Goal: Transaction & Acquisition: Purchase product/service

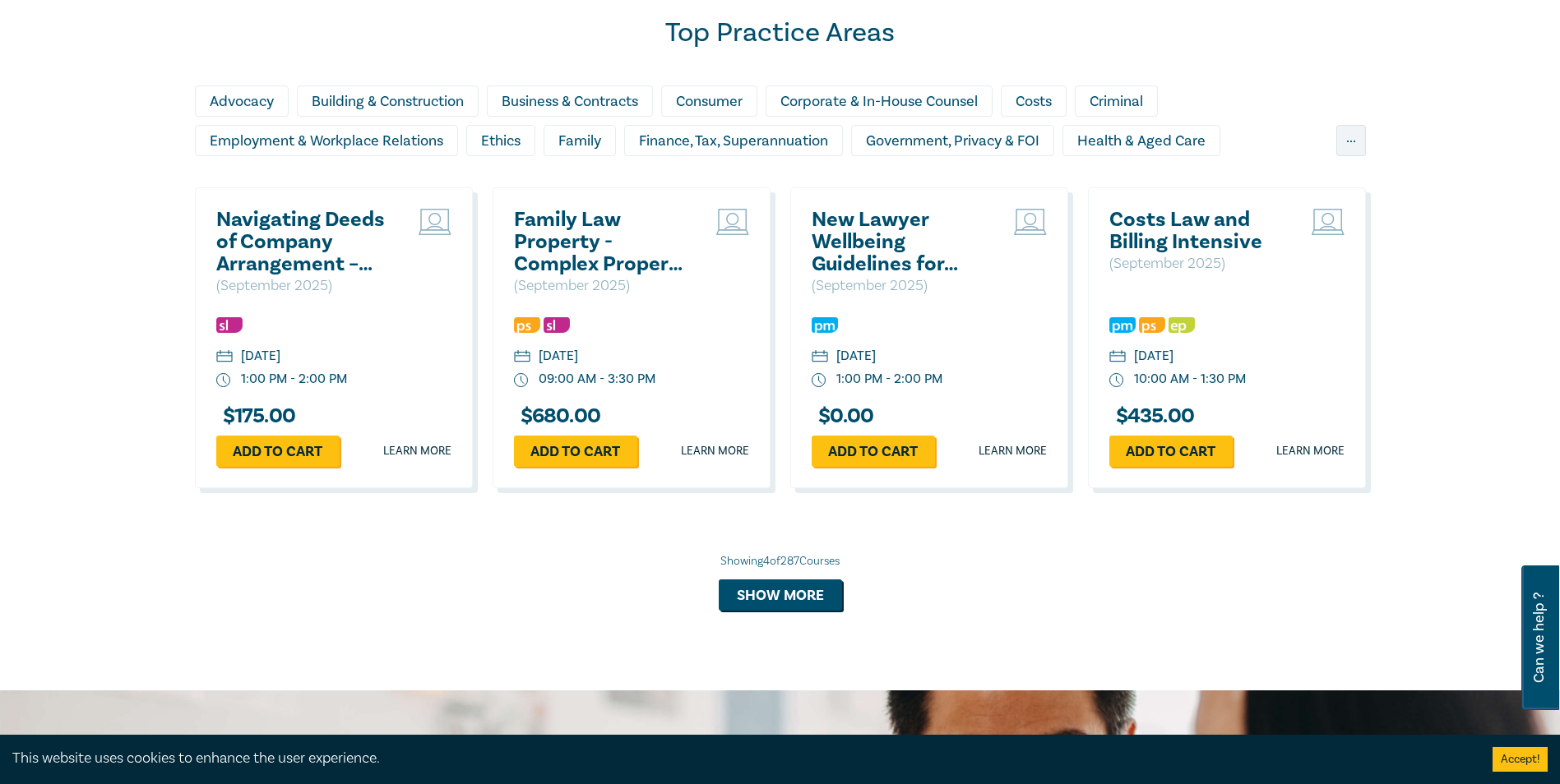
scroll to position [1398, 0]
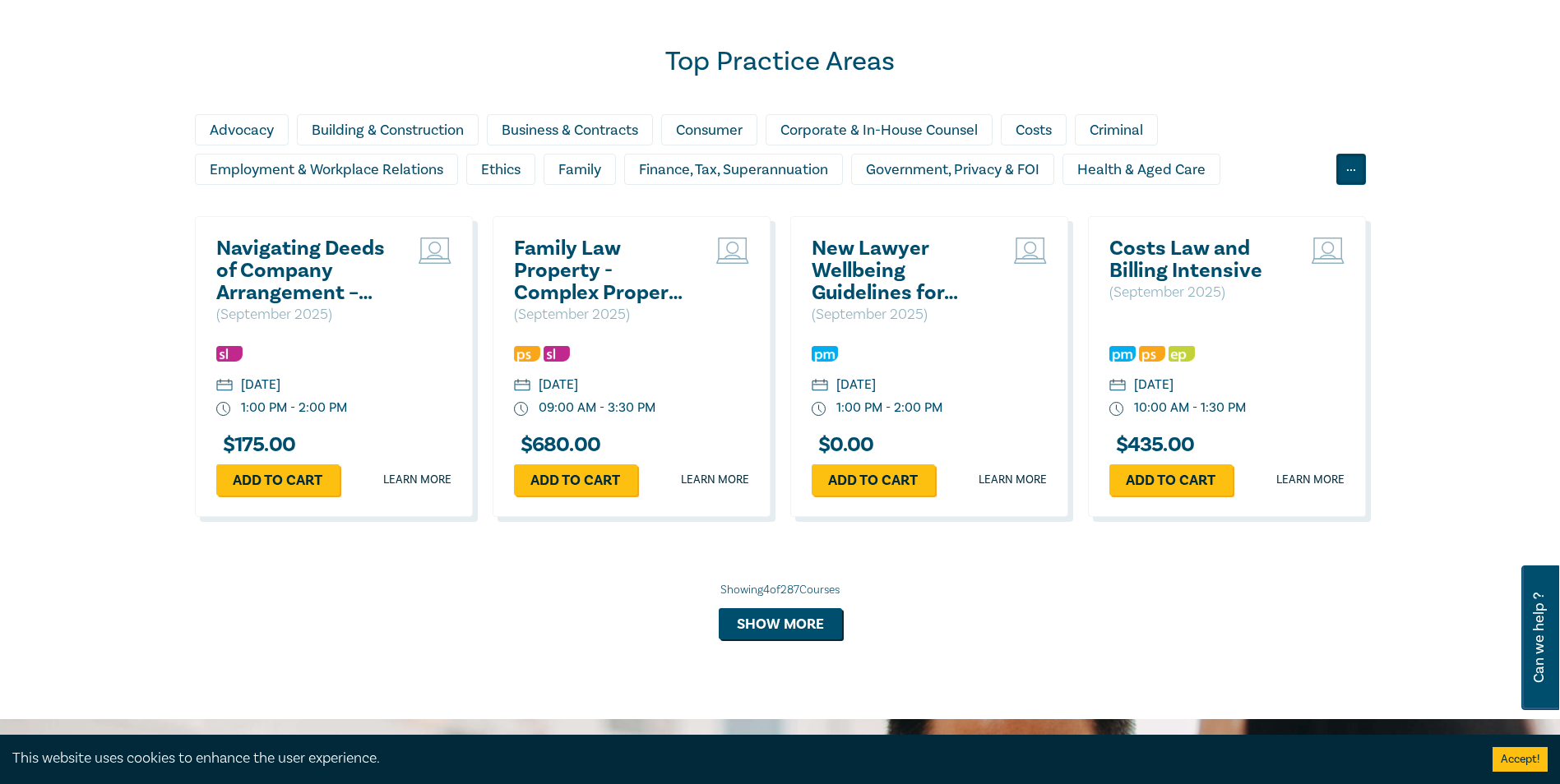
click at [1033, 172] on div "..." at bounding box center [1351, 170] width 29 height 31
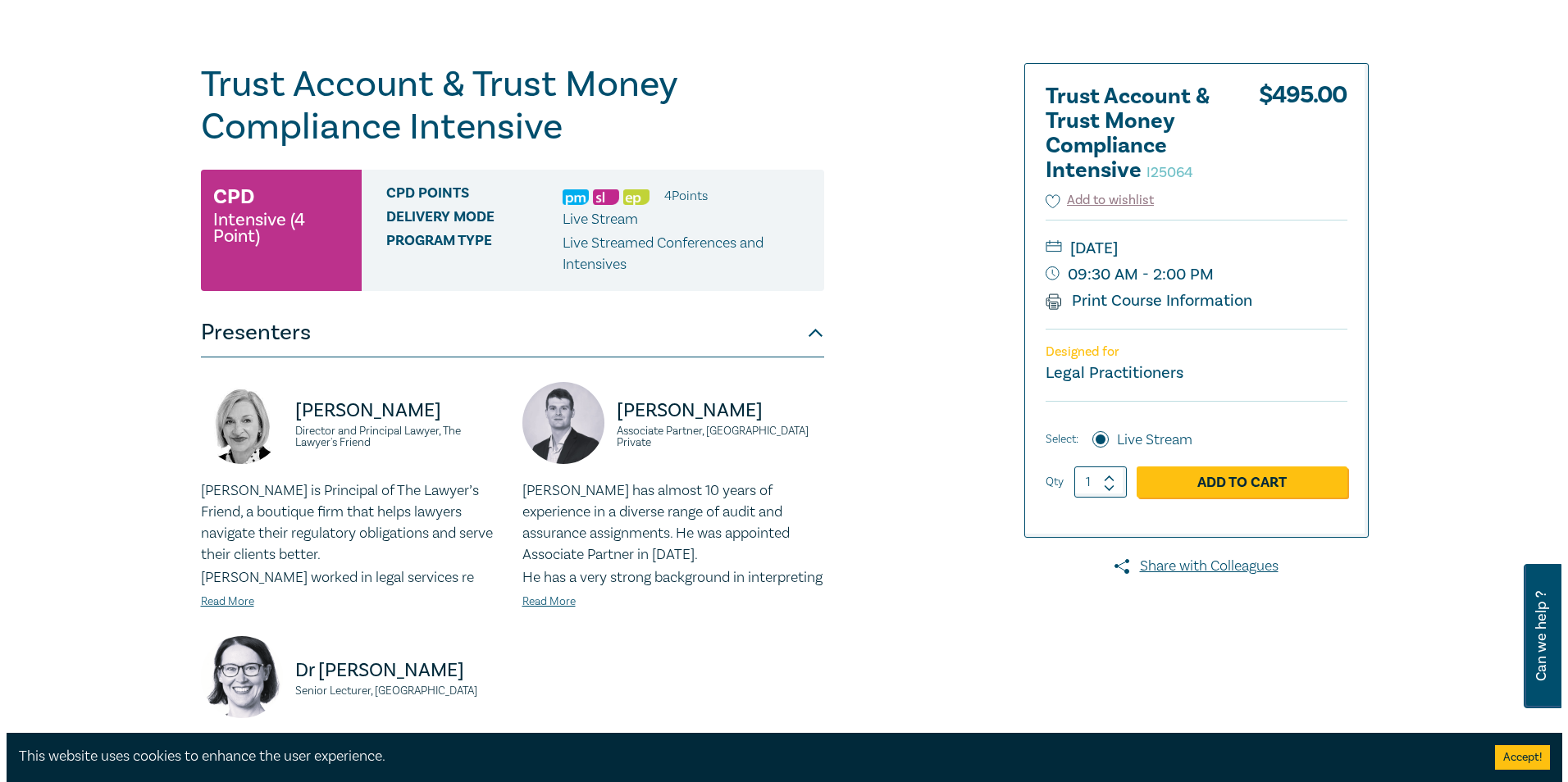
scroll to position [164, 0]
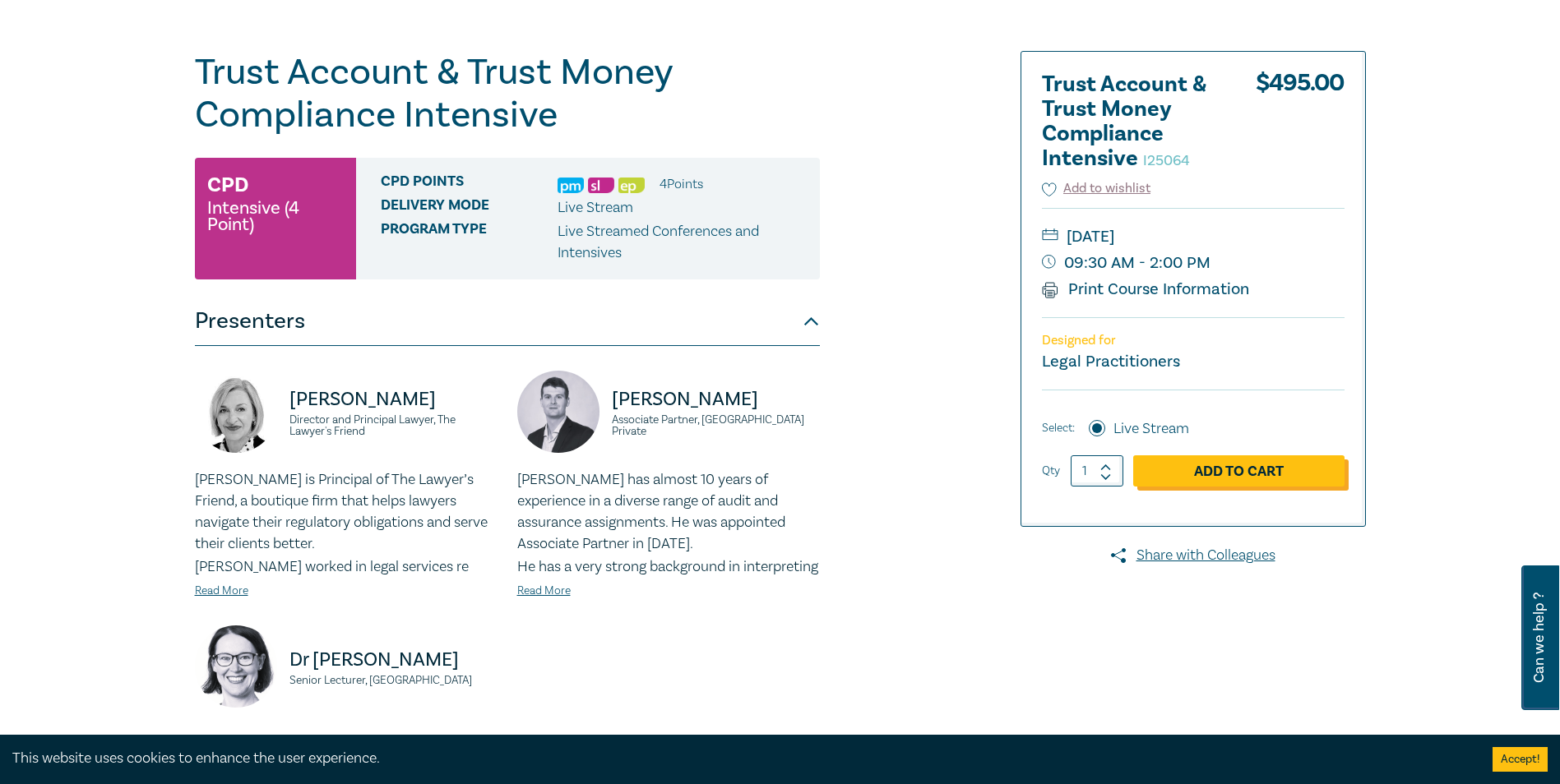
click at [1237, 467] on link "Add to Cart" at bounding box center [1238, 471] width 211 height 31
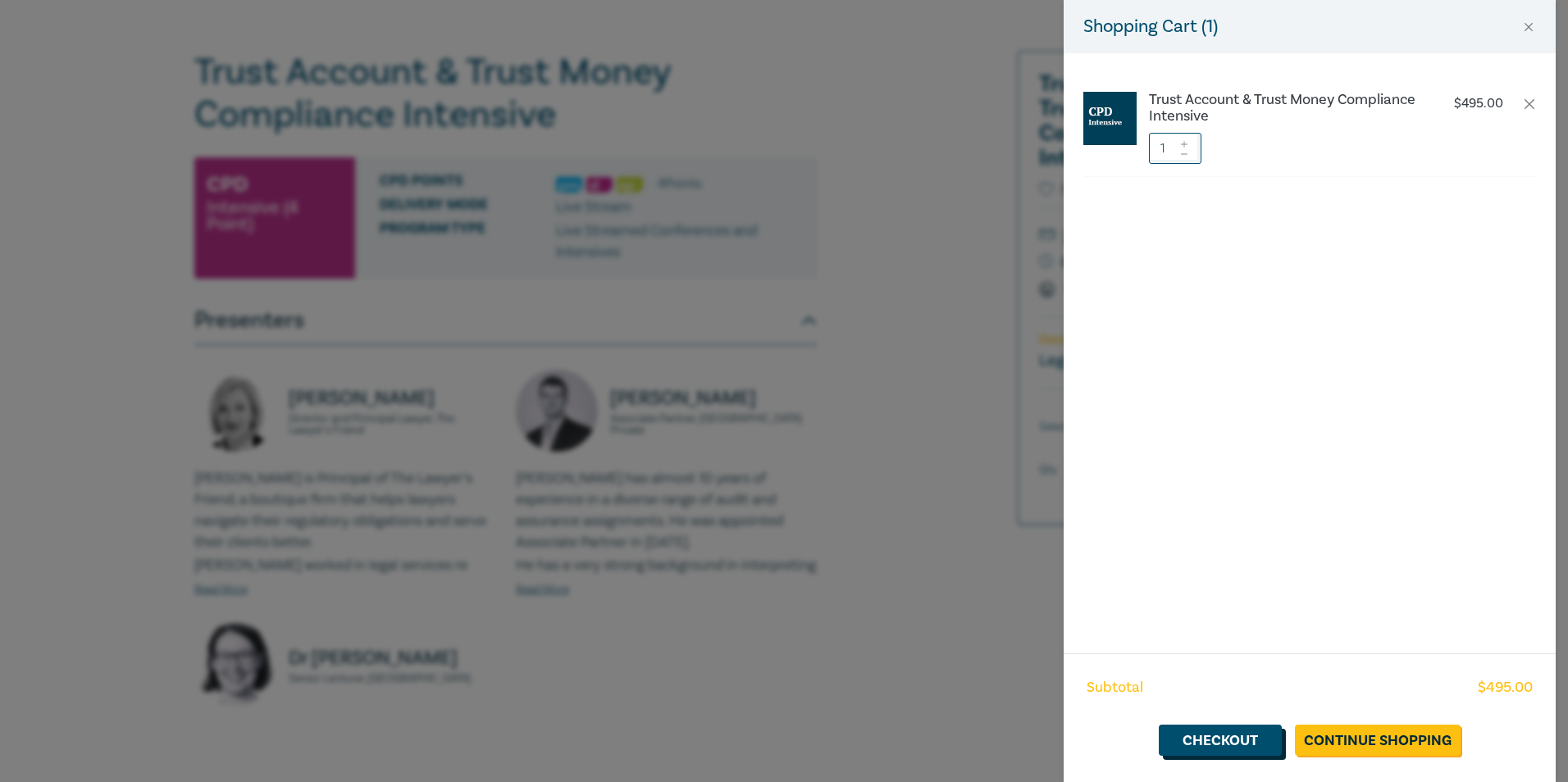
click at [1260, 738] on link "Checkout" at bounding box center [1221, 741] width 123 height 31
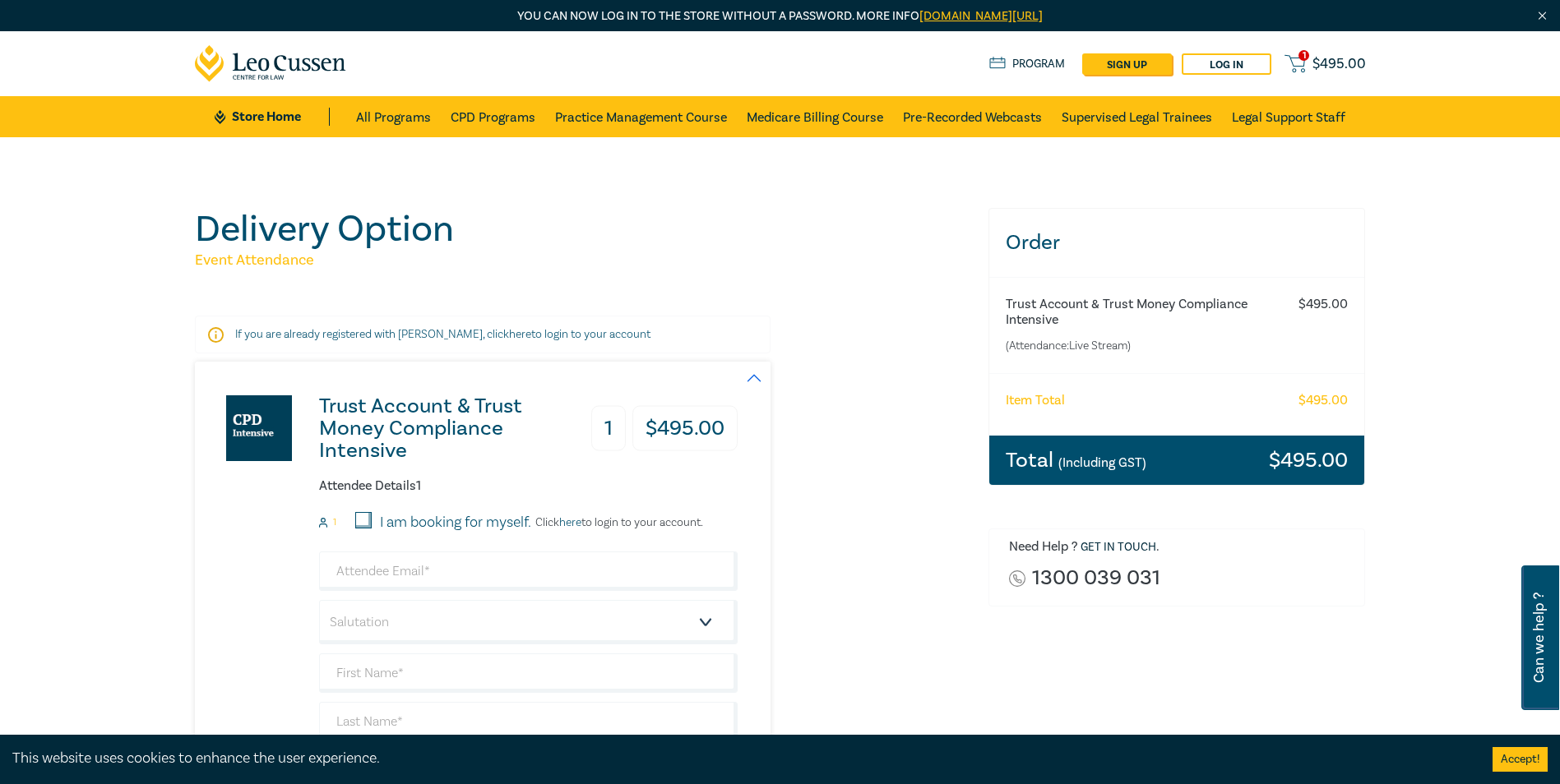
click at [372, 517] on div "I am booking for myself." at bounding box center [443, 522] width 176 height 21
click at [1220, 60] on link "Log in" at bounding box center [1226, 64] width 89 height 21
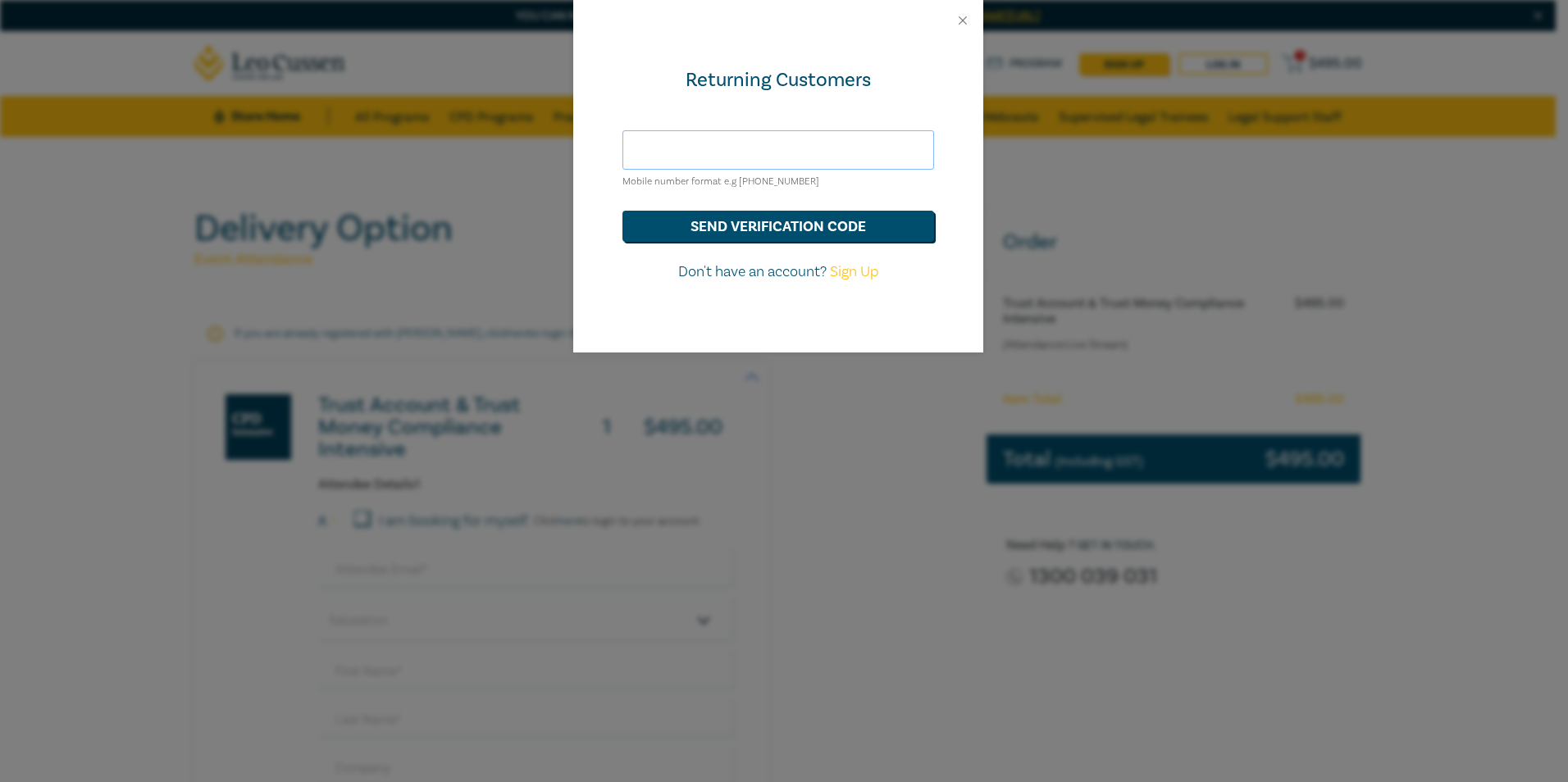
click at [672, 151] on input "text" at bounding box center [778, 150] width 312 height 40
click at [622, 210] on button "send verification code" at bounding box center [778, 226] width 312 height 31
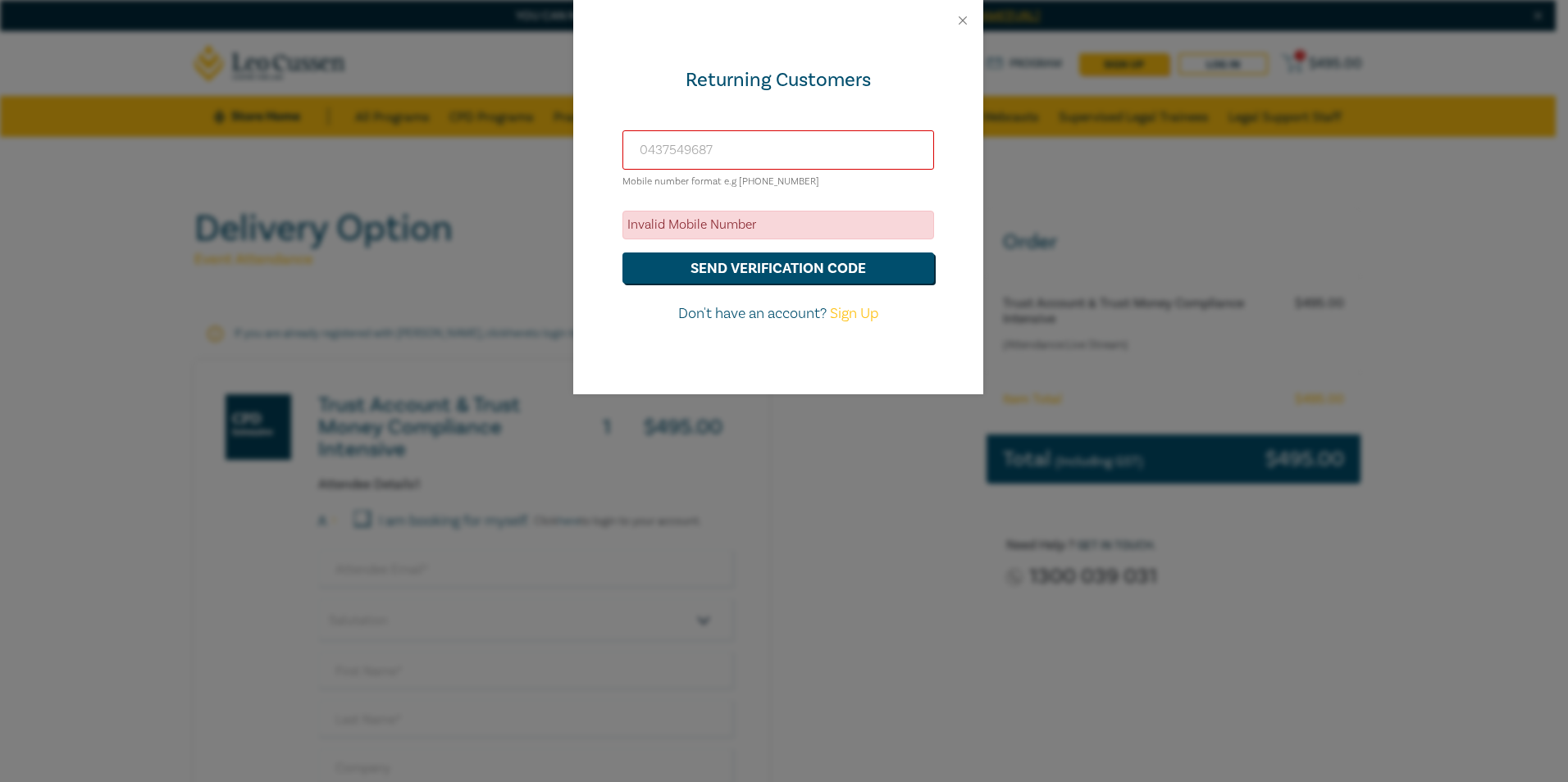
click at [754, 153] on input "0437549687" at bounding box center [778, 150] width 312 height 40
drag, startPoint x: 723, startPoint y: 152, endPoint x: 551, endPoint y: 133, distance: 173.0
click at [542, 140] on div "Returning Customers 0437549687 Mobile number format e.g +61 000000000 Invalid M…" at bounding box center [784, 391] width 1568 height 782
type input "l.Barrett@mcplegal.com.au"
click at [770, 259] on button "send verification code" at bounding box center [778, 268] width 312 height 31
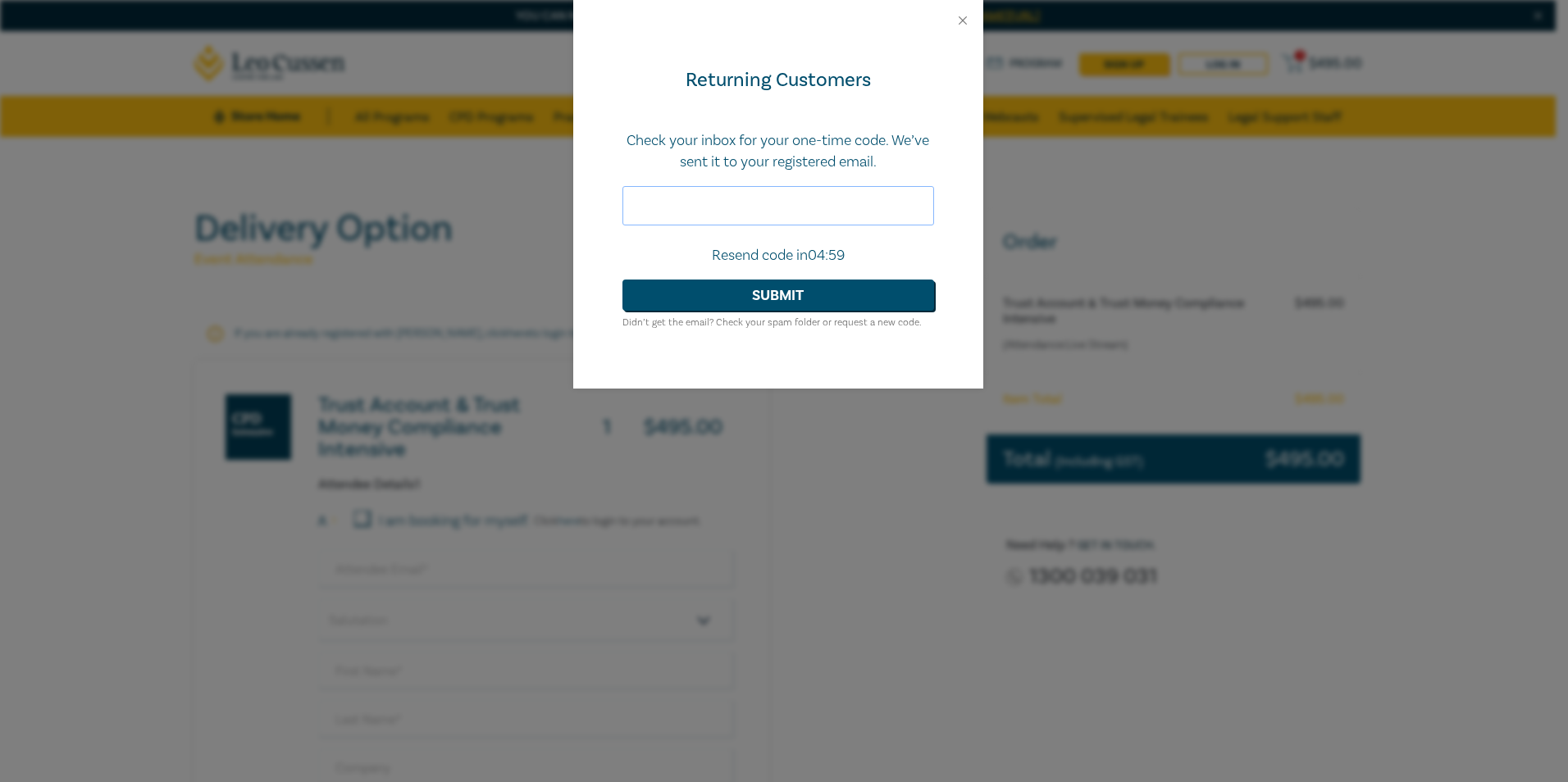
click at [775, 206] on input "text" at bounding box center [778, 206] width 312 height 40
click at [744, 217] on input "text" at bounding box center [778, 206] width 312 height 40
paste input "801648"
type input "801648"
click at [698, 294] on button "Submit" at bounding box center [778, 295] width 312 height 31
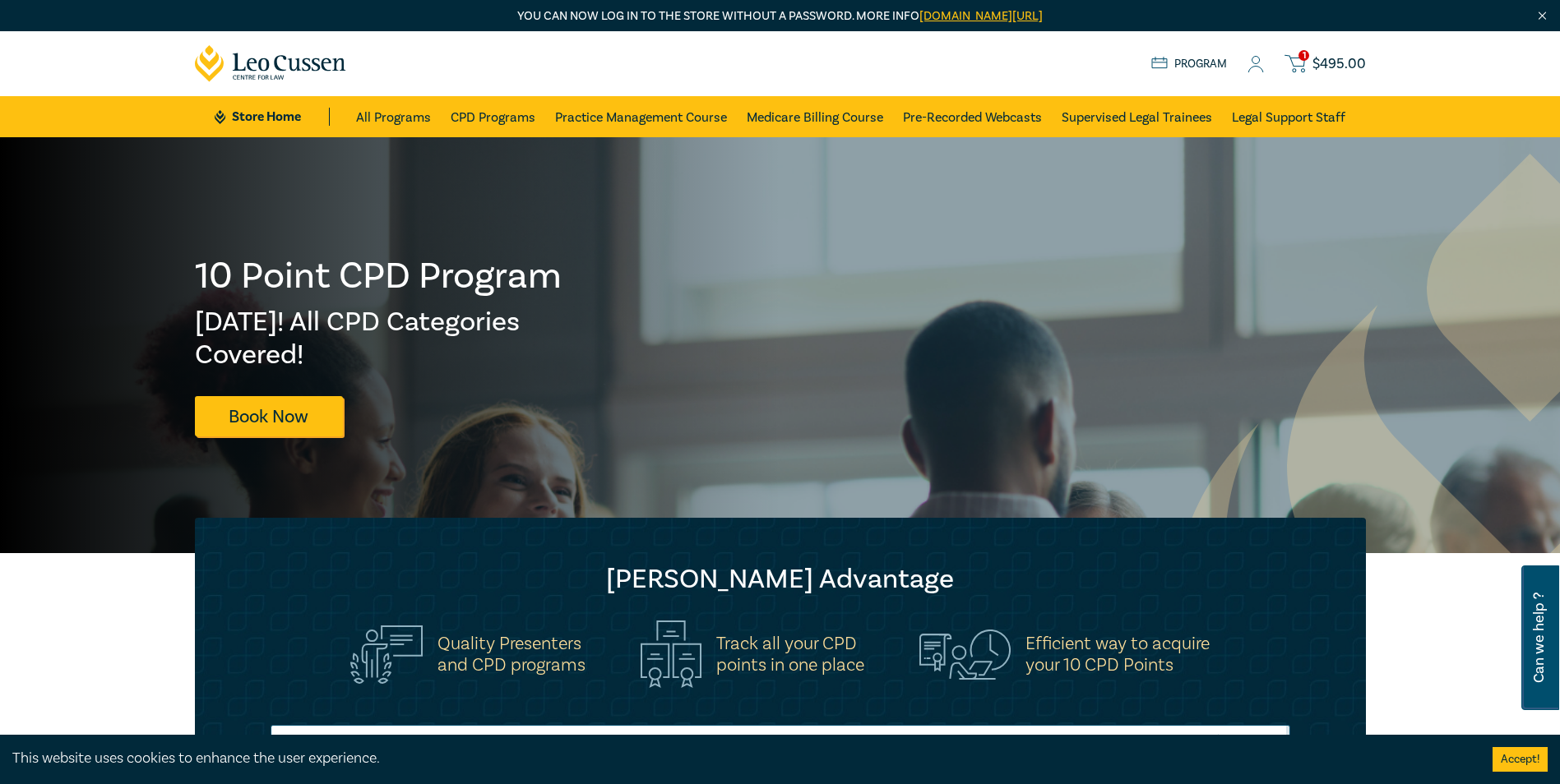
click at [1305, 50] on span "1" at bounding box center [1304, 55] width 11 height 11
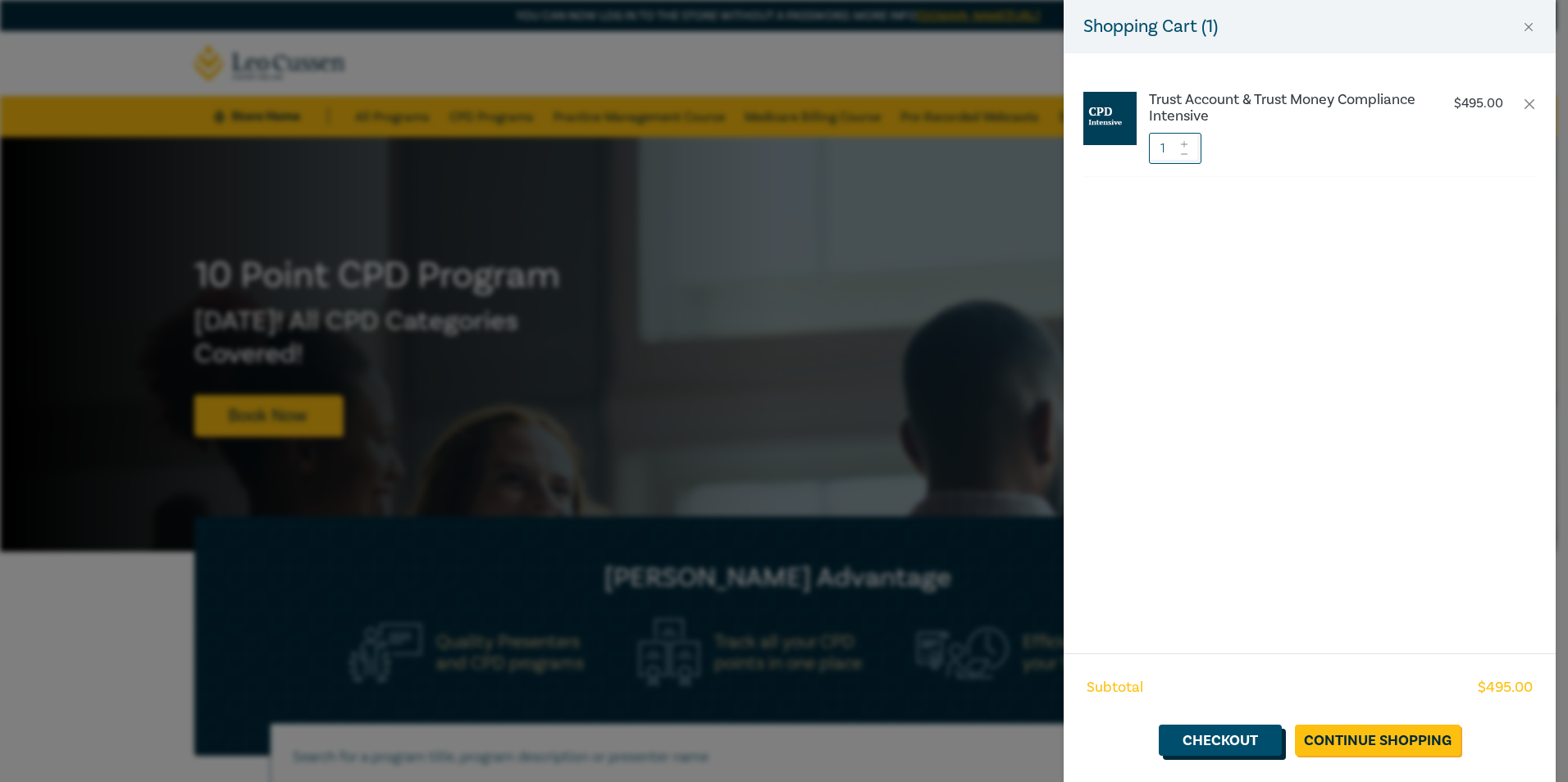
click at [1267, 752] on link "Checkout" at bounding box center [1221, 741] width 123 height 31
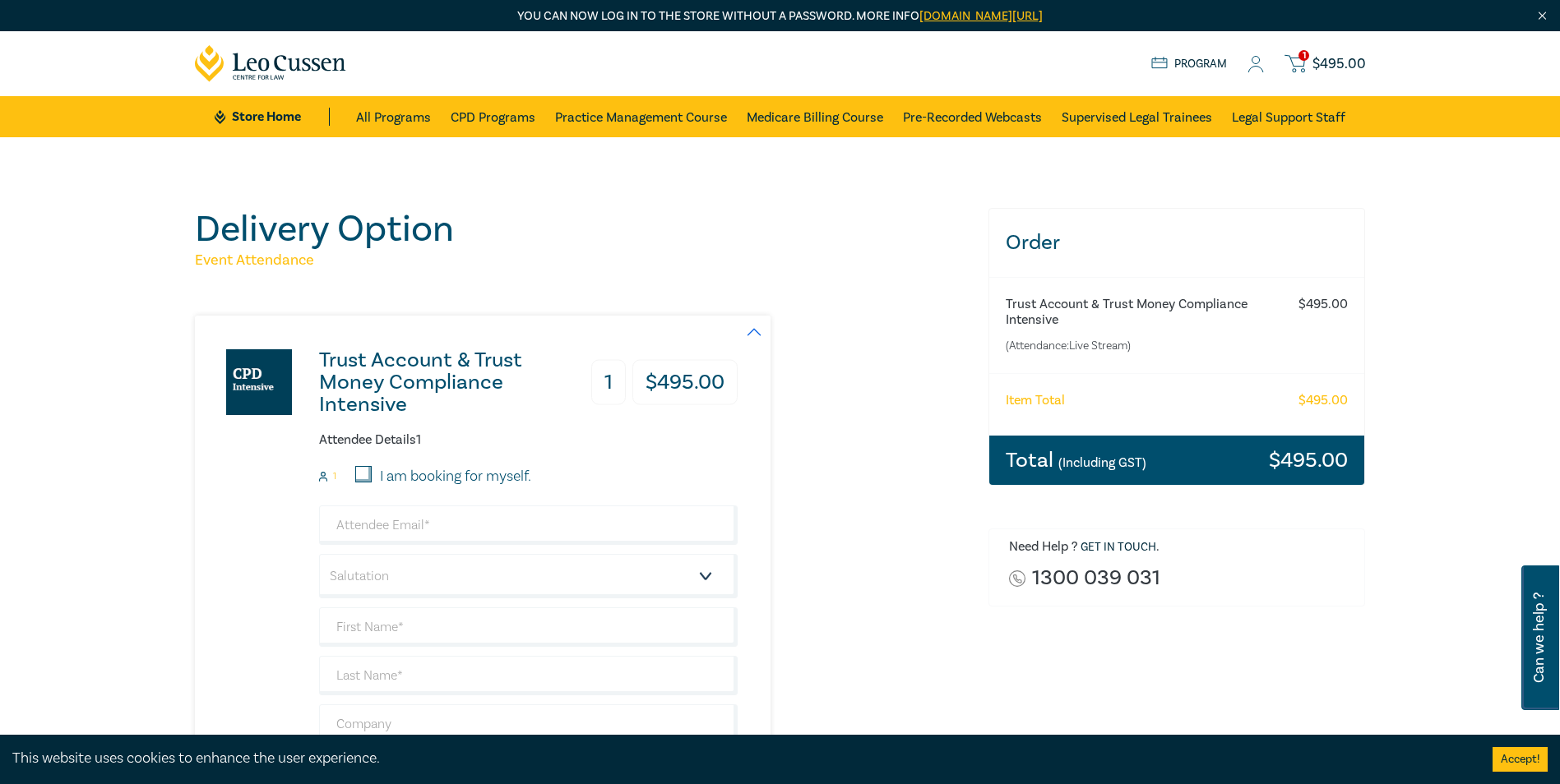
click at [388, 481] on label "I am booking for myself." at bounding box center [455, 476] width 151 height 21
click at [371, 481] on input "I am booking for myself." at bounding box center [364, 474] width 17 height 17
checkbox input "true"
type input "l.barrett@mcplegal.com.au"
type input "Lauren"
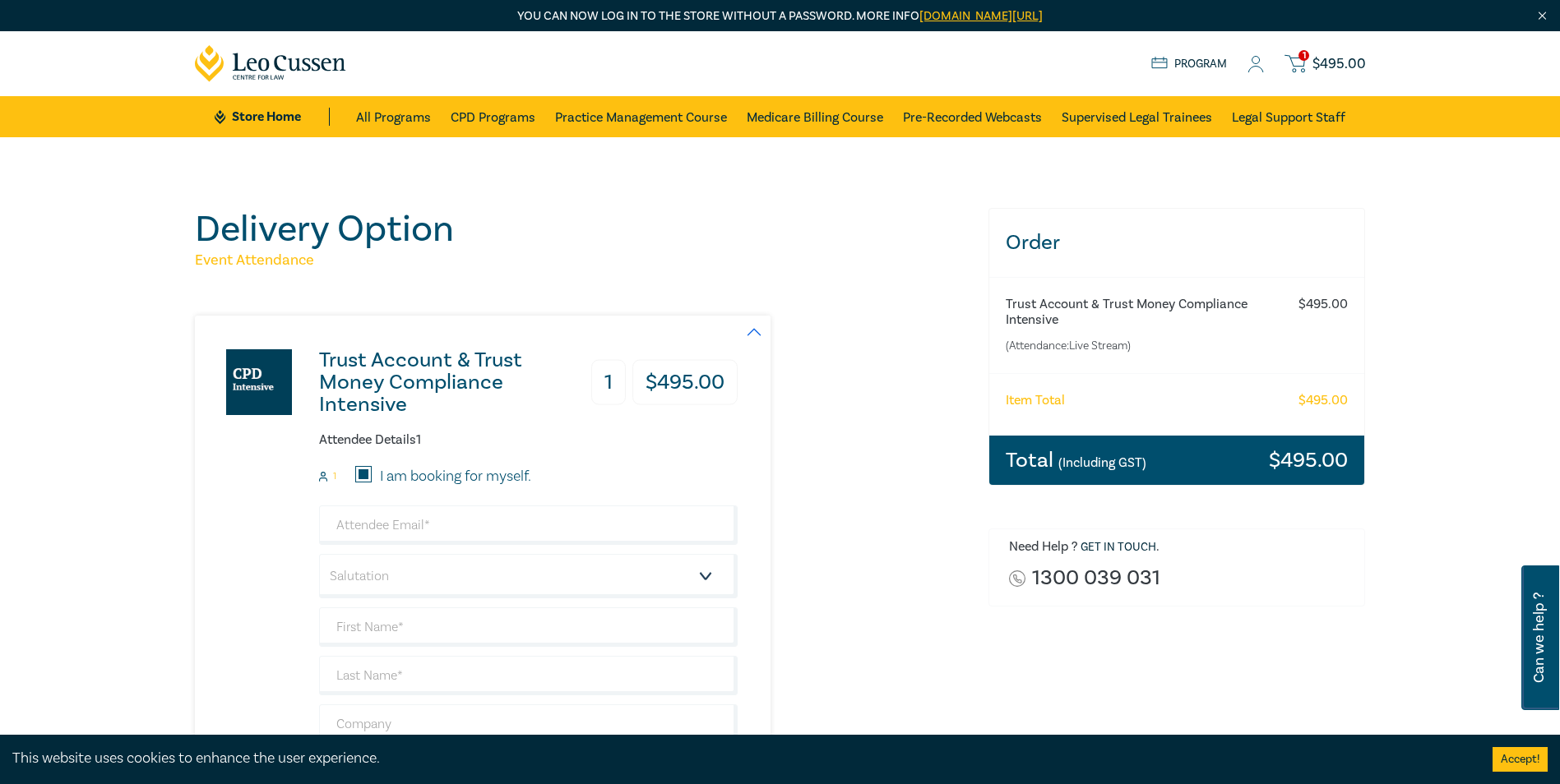
type input "[PERSON_NAME]"
type input "437549687"
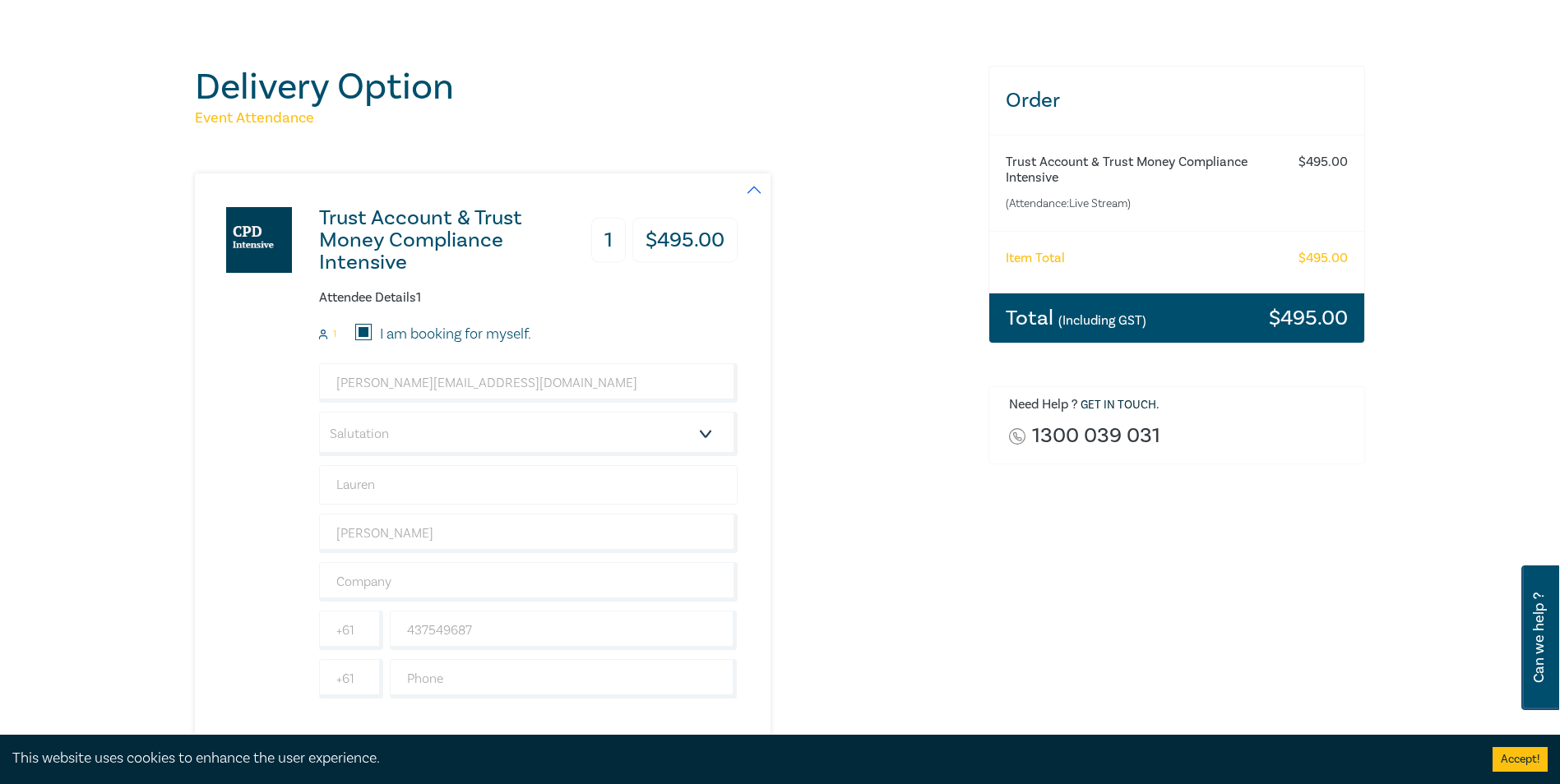
scroll to position [164, 0]
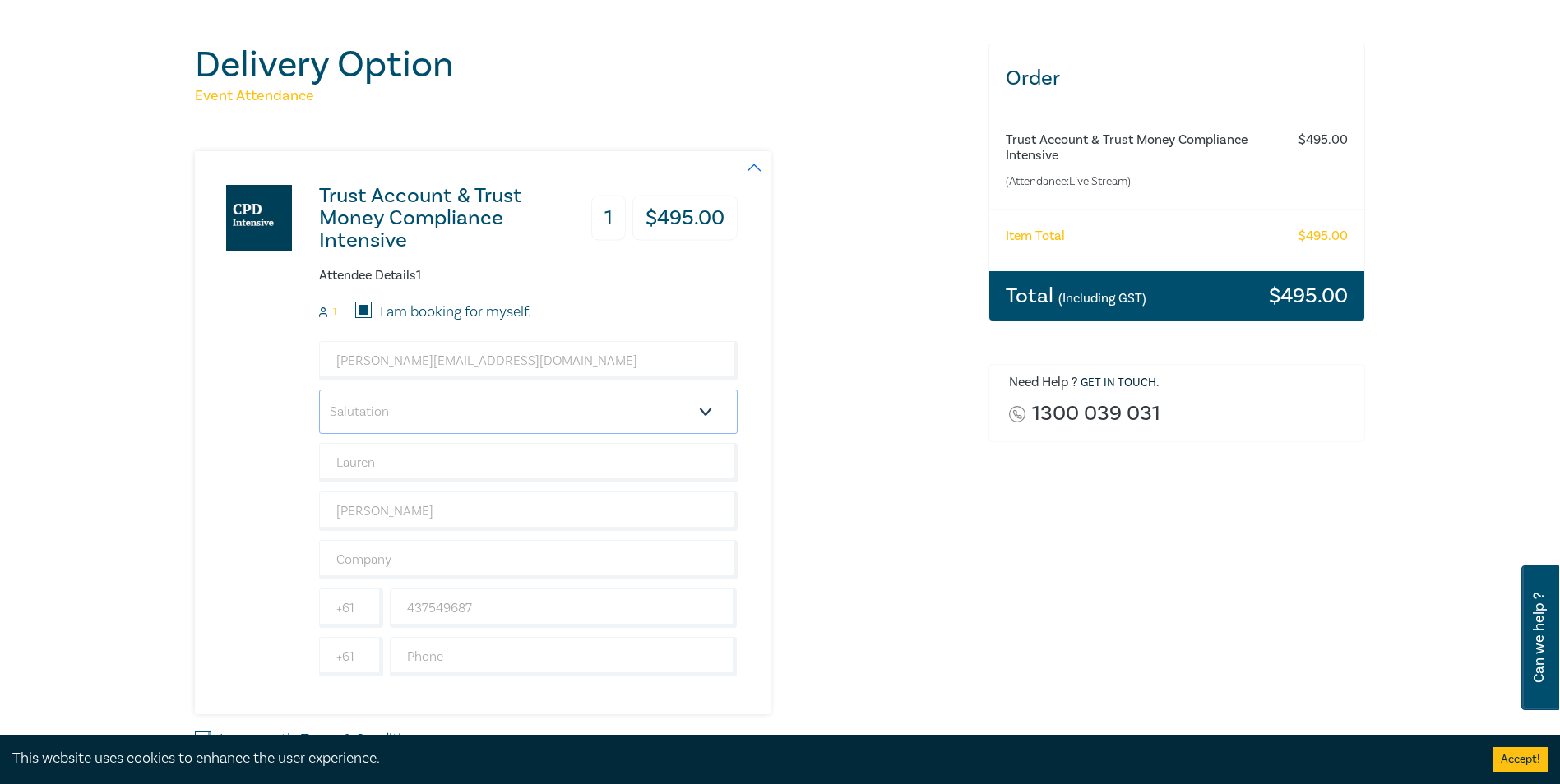
click at [424, 415] on select "Salutation Mr. Mrs. Ms. Miss Dr. Prof. Other" at bounding box center [528, 412] width 418 height 44
click at [419, 418] on select "Salutation Mr. Mrs. Ms. Miss Dr. Prof. Other" at bounding box center [528, 412] width 418 height 44
select select "Mrs."
click at [319, 390] on select "Salutation Mr. Mrs. Ms. Miss Dr. Prof. Other" at bounding box center [528, 412] width 418 height 44
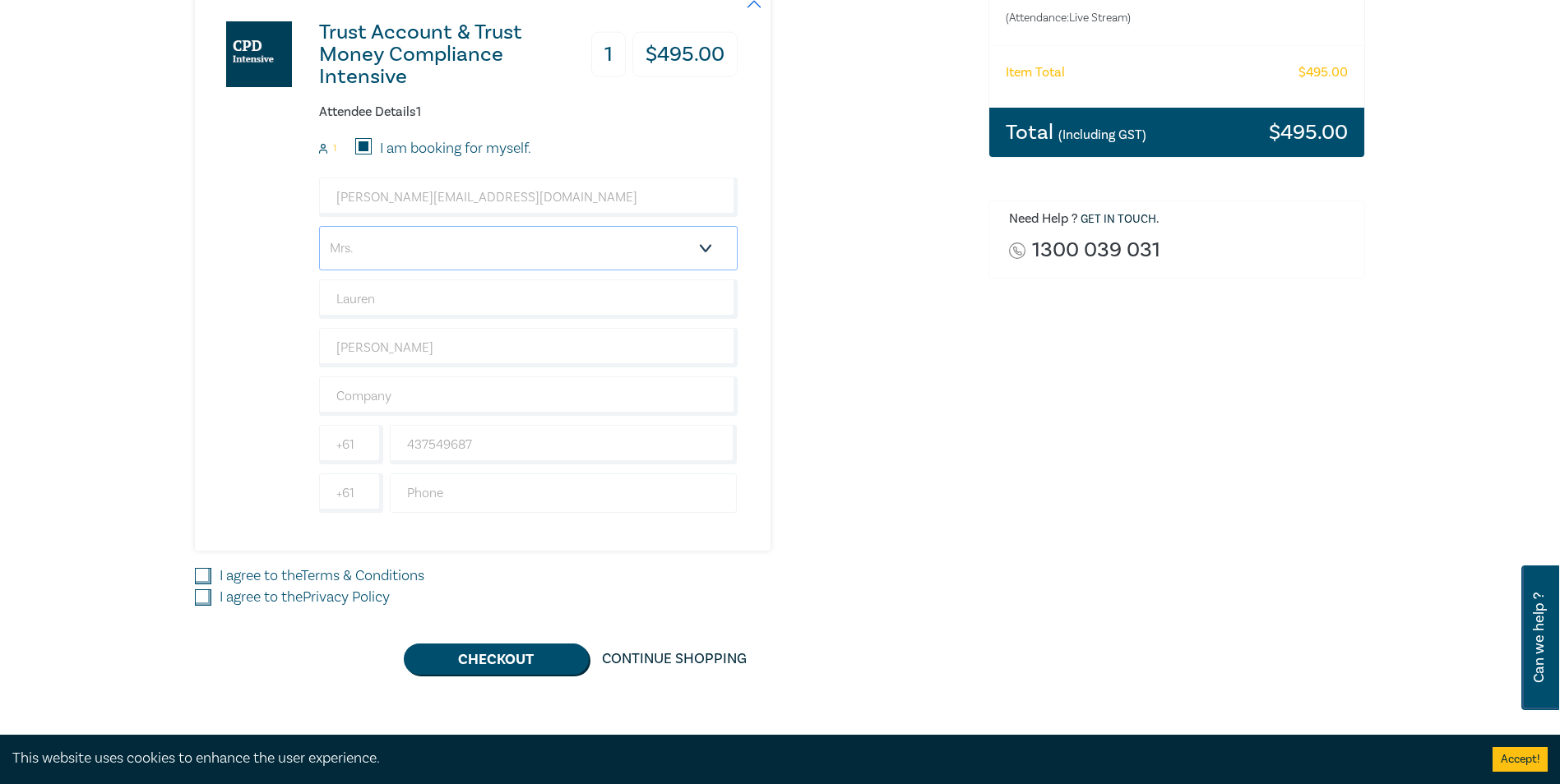
scroll to position [329, 0]
click at [340, 569] on link "Terms & Conditions" at bounding box center [363, 575] width 123 height 19
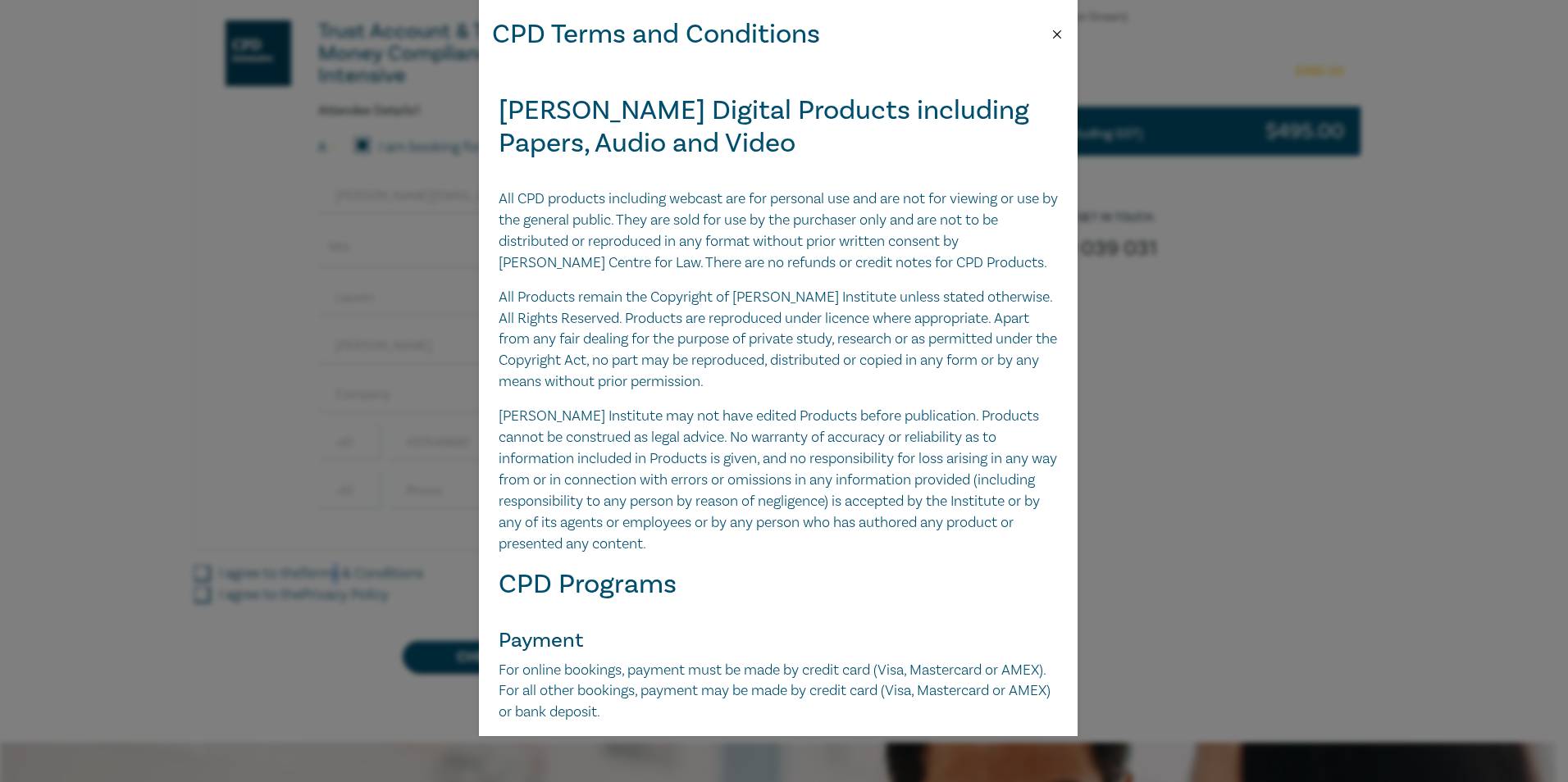
click at [1060, 32] on button "Close" at bounding box center [1057, 34] width 15 height 15
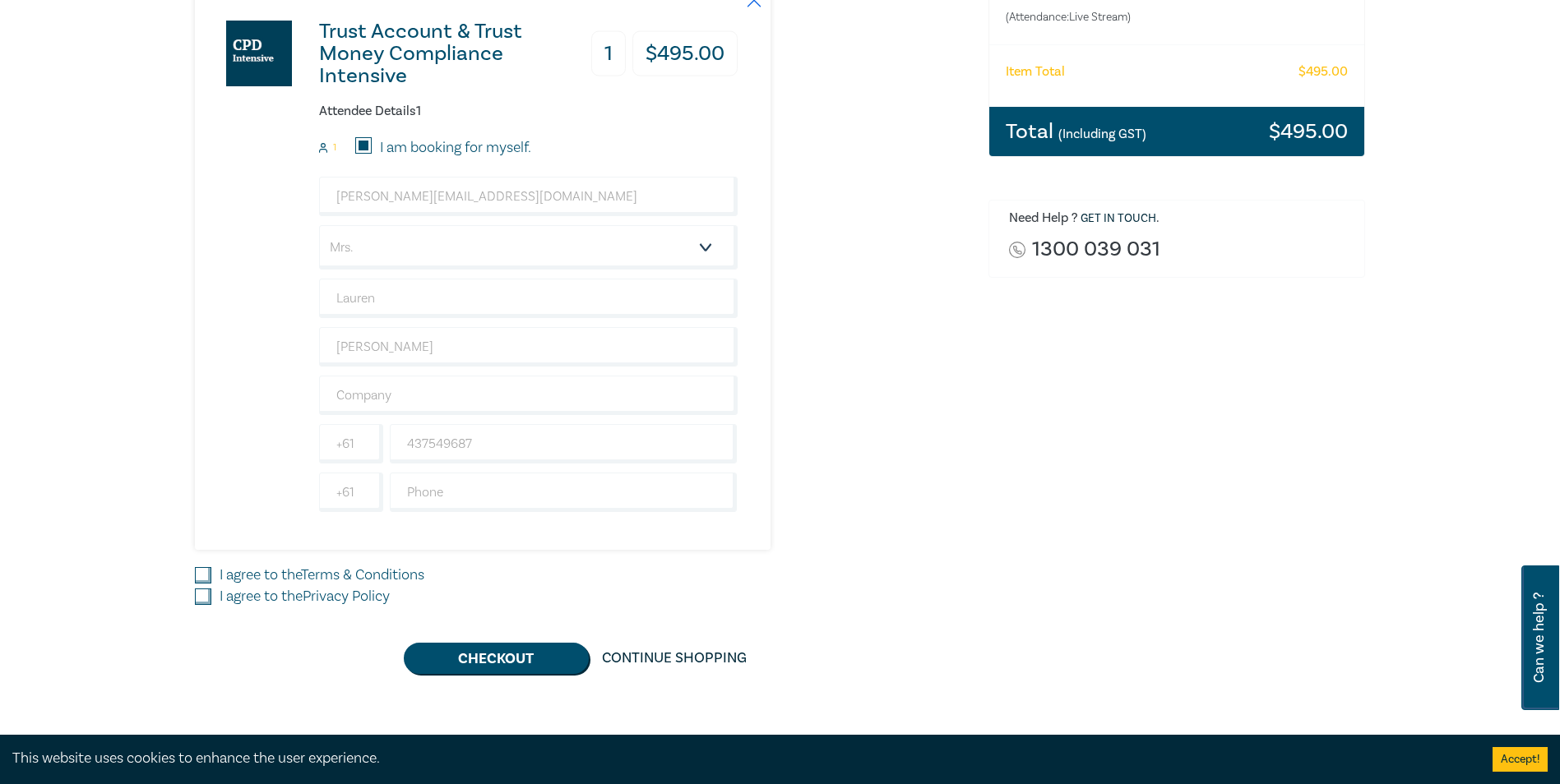
click at [198, 564] on div "Trust Account & Trust Money Compliance Intensive 1 $ 495.00 Attendee Details 1 …" at bounding box center [582, 331] width 774 height 687
click at [201, 578] on input "I agree to the Terms & Conditions" at bounding box center [204, 576] width 17 height 17
checkbox input "true"
click at [199, 596] on input "I agree to the Privacy Policy" at bounding box center [204, 597] width 17 height 17
checkbox input "true"
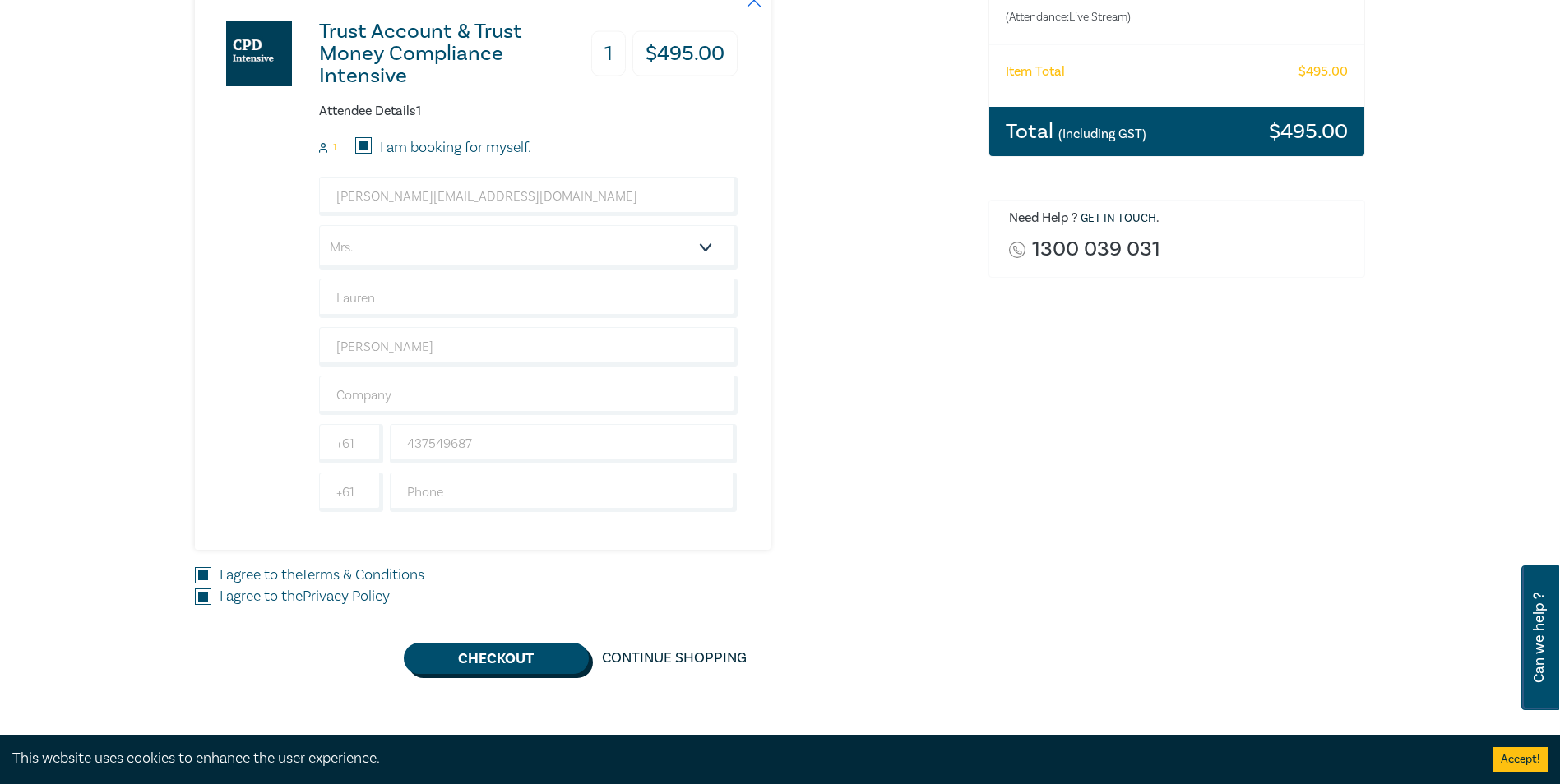
click at [509, 648] on button "Checkout" at bounding box center [496, 659] width 185 height 31
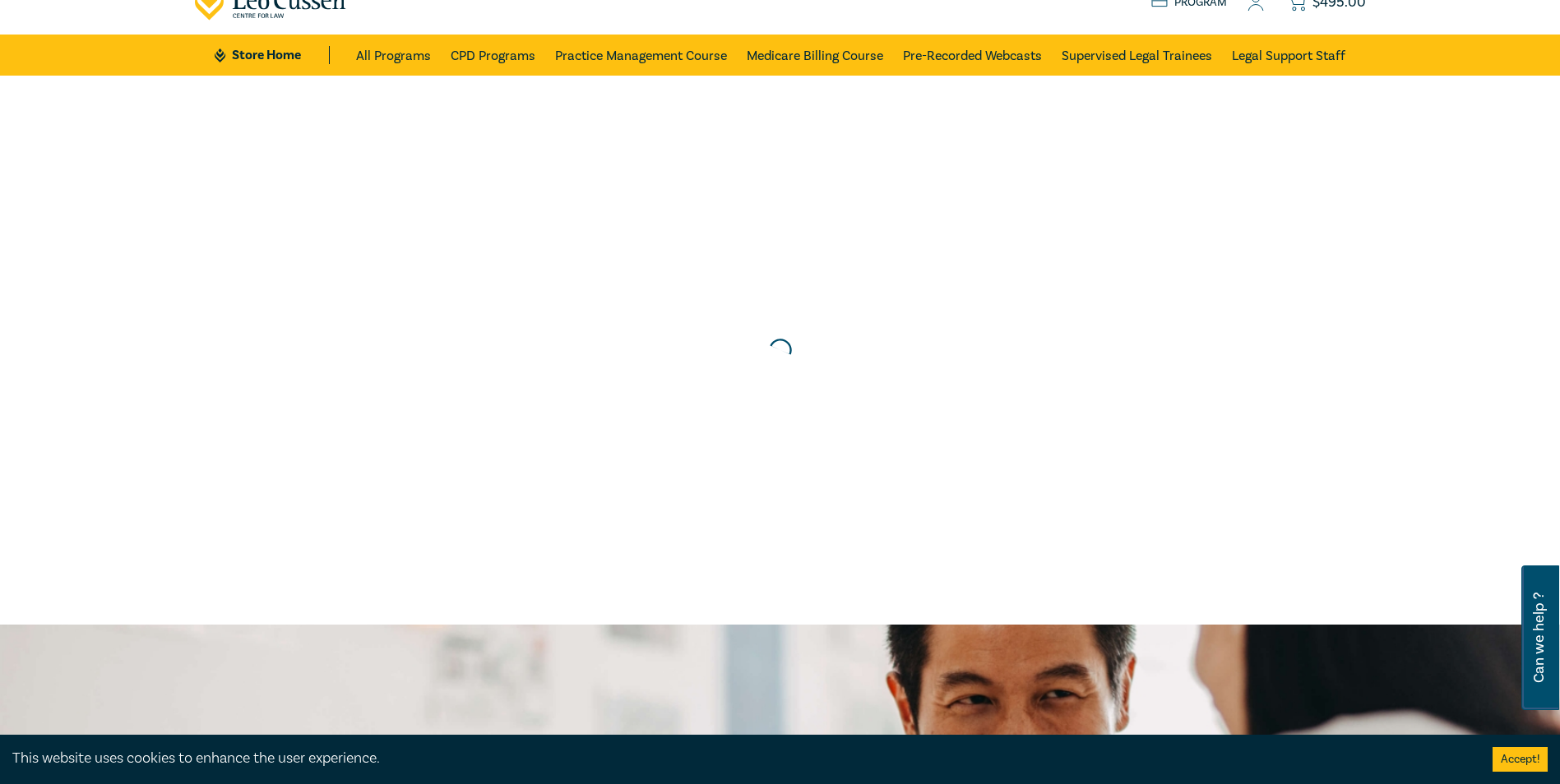
scroll to position [0, 0]
